Goal: Task Accomplishment & Management: Manage account settings

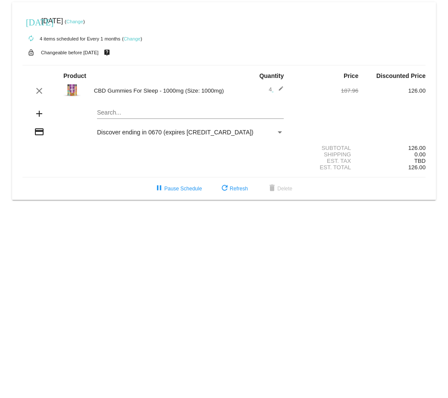
click at [277, 132] on div "Payment Method" at bounding box center [279, 132] width 4 height 2
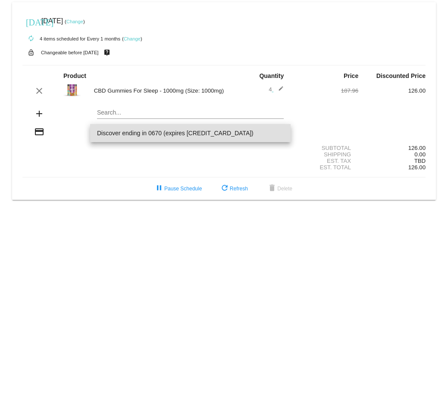
click at [261, 151] on div at bounding box center [224, 199] width 448 height 398
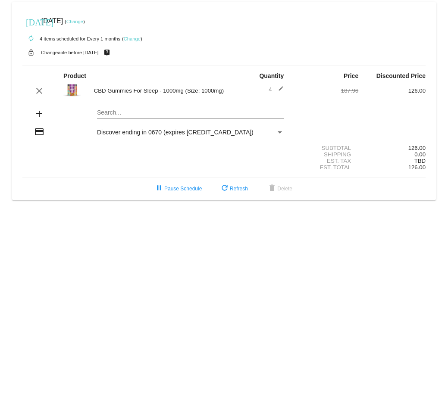
click at [128, 38] on link "Change" at bounding box center [132, 38] width 17 height 5
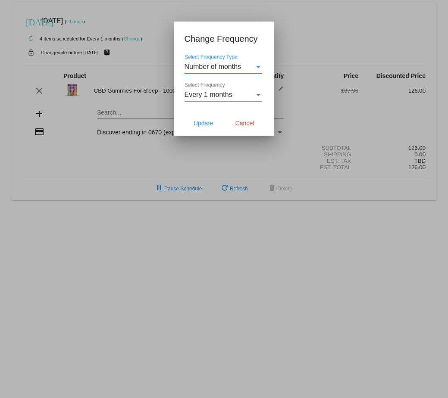
click at [254, 93] on div "Select Frequency" at bounding box center [258, 95] width 8 height 8
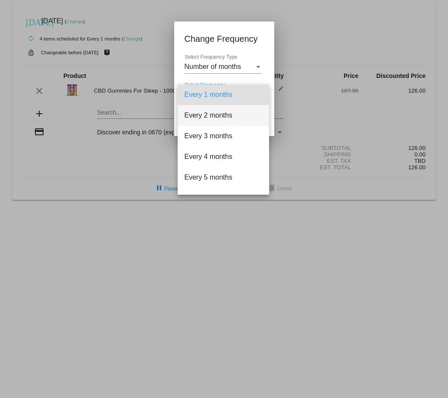
click at [238, 114] on span "Every 2 months" at bounding box center [223, 115] width 78 height 21
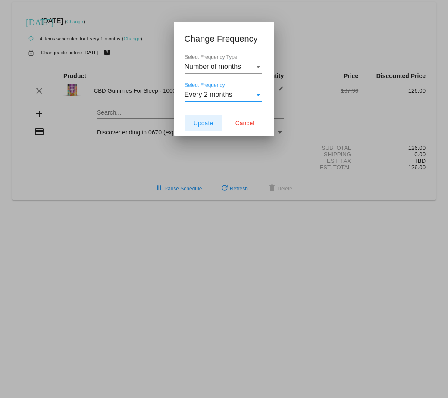
click at [199, 122] on span "Update" at bounding box center [202, 123] width 19 height 7
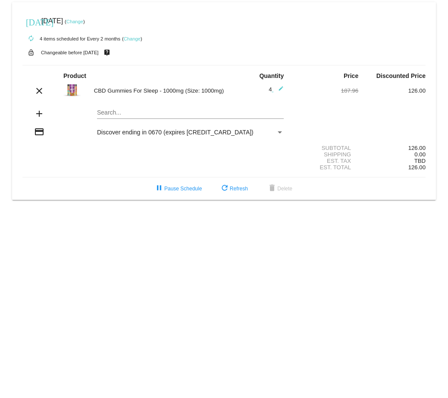
click at [83, 20] on link "Change" at bounding box center [74, 21] width 17 height 5
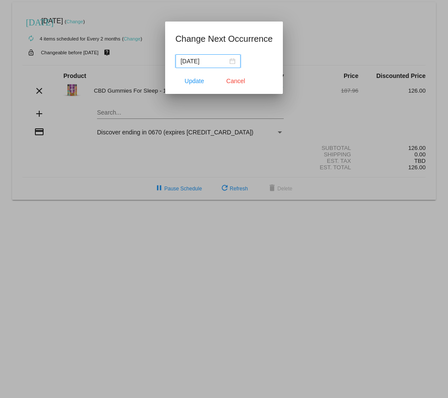
click at [234, 62] on div "[DATE]" at bounding box center [208, 60] width 55 height 9
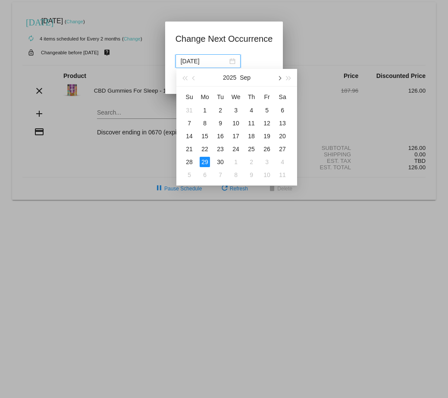
click at [278, 78] on span "button" at bounding box center [279, 78] width 4 height 4
click at [191, 79] on button "button" at bounding box center [194, 77] width 9 height 17
click at [278, 78] on span "button" at bounding box center [279, 78] width 4 height 4
click at [239, 162] on div "29" at bounding box center [235, 162] width 10 height 10
type input "[DATE]"
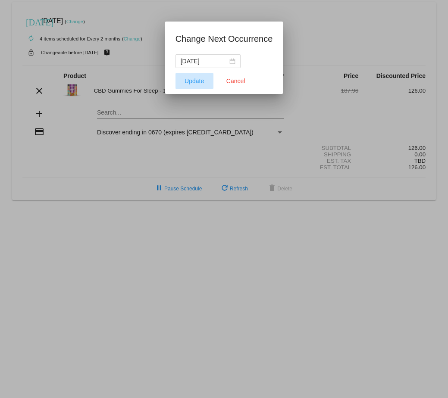
click at [193, 78] on span "Update" at bounding box center [193, 81] width 19 height 7
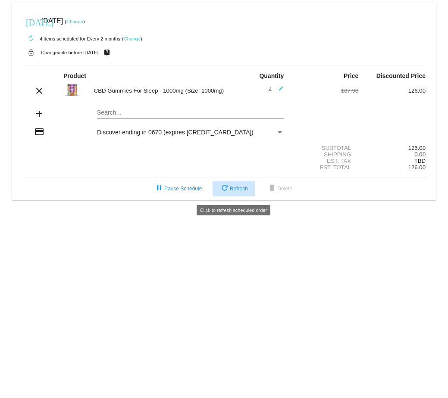
click at [240, 187] on button "refresh Refresh" at bounding box center [233, 189] width 42 height 16
